Goal: Task Accomplishment & Management: Manage account settings

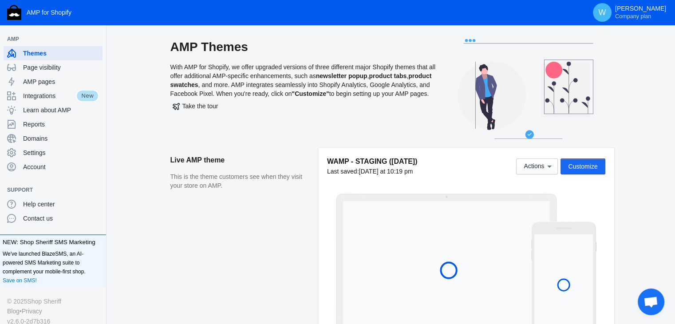
click at [586, 166] on span "Customize" at bounding box center [582, 166] width 29 height 7
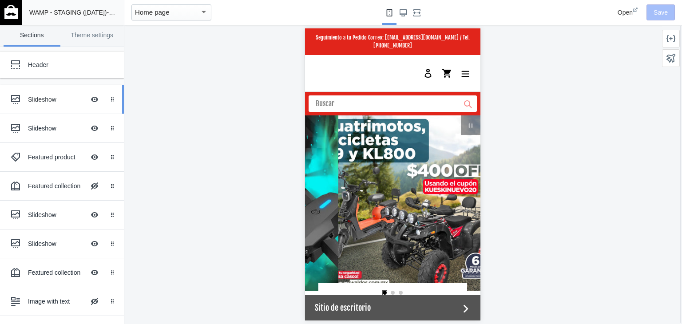
click at [26, 98] on ss-theme-editor-icon at bounding box center [17, 100] width 21 height 18
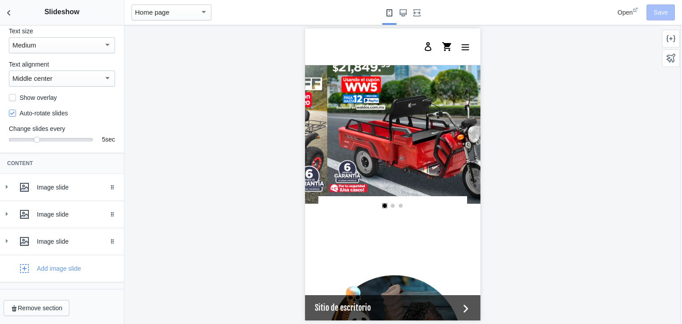
scroll to position [0, 337]
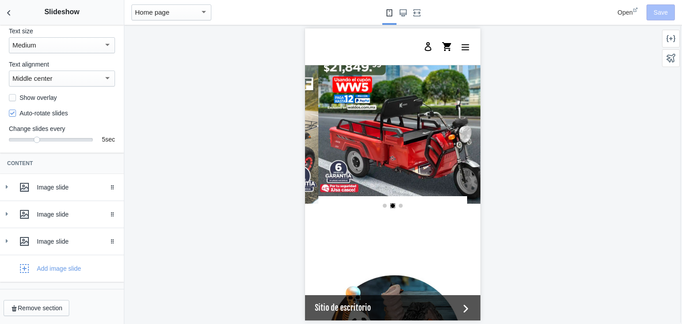
click at [379, 184] on link "slideshow" at bounding box center [405, 115] width 175 height 175
click at [24, 215] on icon at bounding box center [24, 214] width 9 height 9
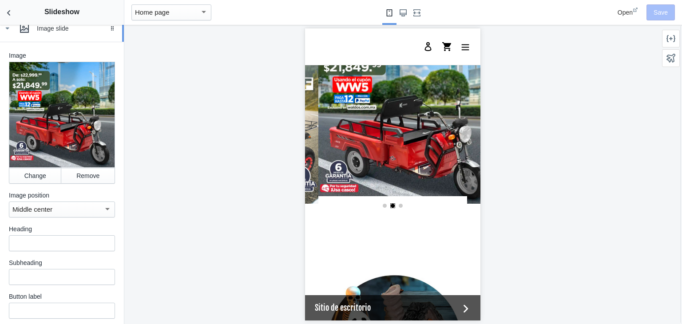
scroll to position [259, 0]
click at [28, 180] on button "Change" at bounding box center [35, 176] width 52 height 16
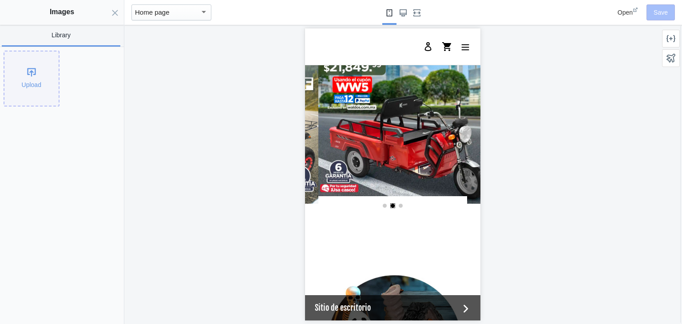
click at [32, 67] on div "Upload" at bounding box center [31, 78] width 54 height 54
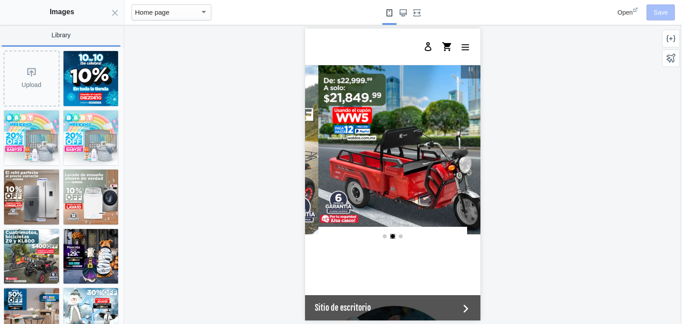
scroll to position [0, 0]
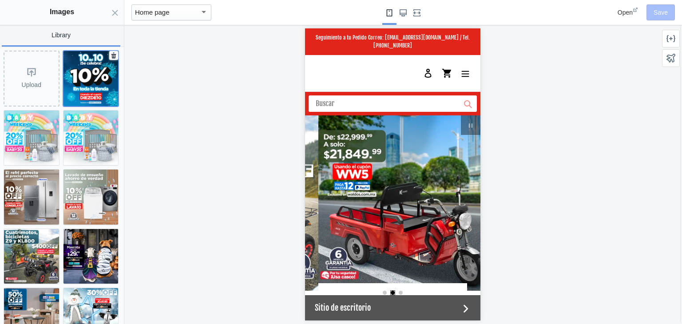
click at [92, 90] on img at bounding box center [90, 78] width 55 height 55
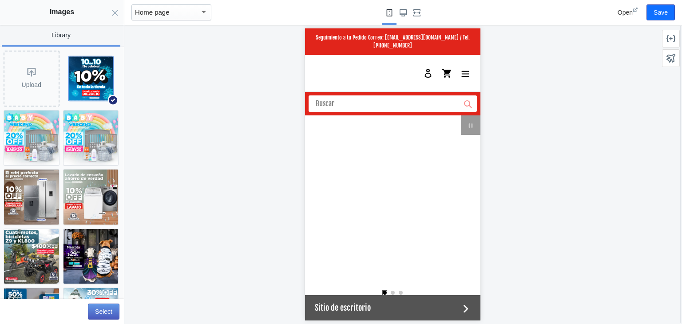
scroll to position [0, 337]
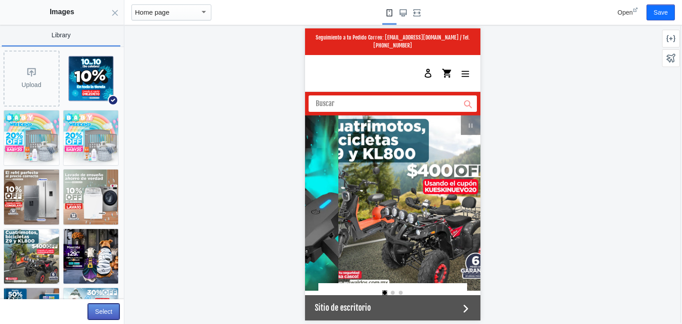
click at [103, 312] on button "Select" at bounding box center [104, 312] width 32 height 16
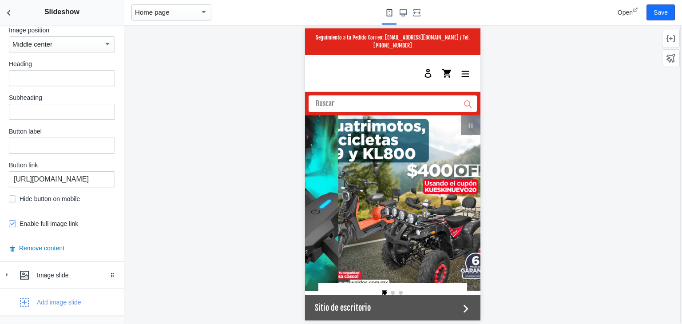
scroll to position [424, 0]
click at [54, 184] on input "[URL][DOMAIN_NAME]" at bounding box center [62, 179] width 106 height 16
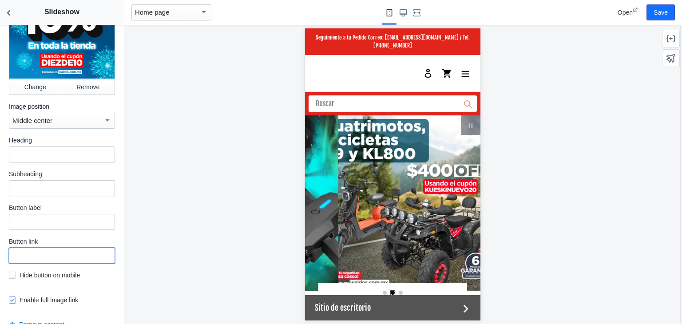
scroll to position [346, 0]
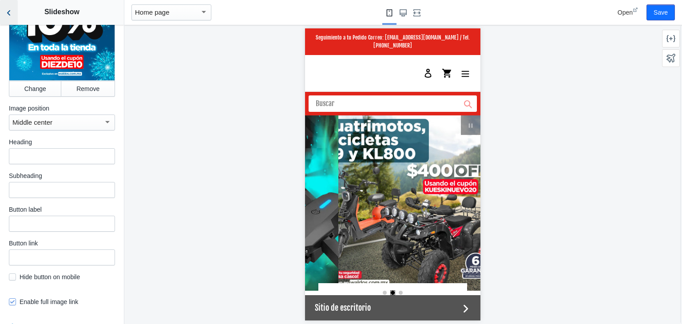
click at [11, 11] on icon "Back to sections" at bounding box center [8, 12] width 9 height 9
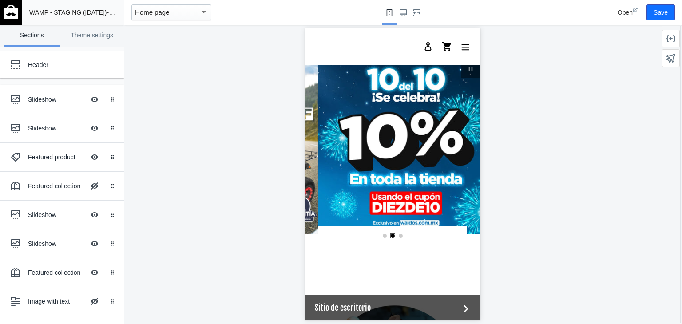
scroll to position [59, 0]
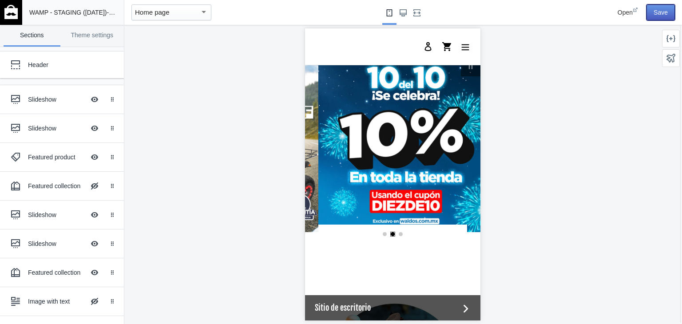
click at [663, 15] on button "Save" at bounding box center [660, 12] width 28 height 16
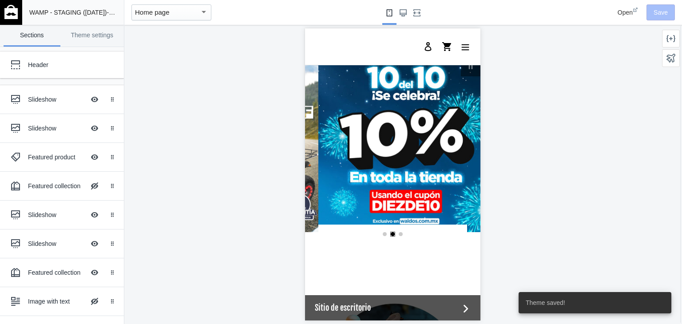
click at [9, 11] on img at bounding box center [10, 12] width 13 height 14
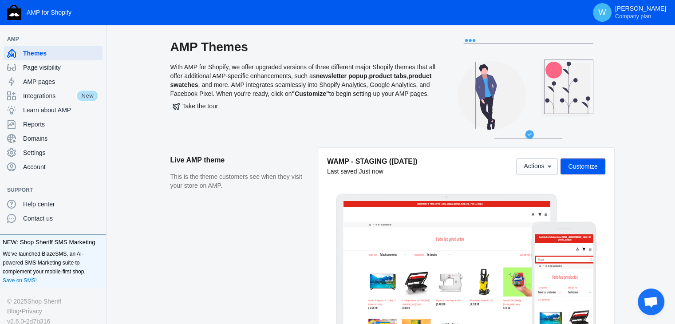
click at [650, 116] on div "AMP Themes With AMP for Shopify, we offer upgraded versions of three different …" at bounding box center [392, 93] width 538 height 109
